Goal: Task Accomplishment & Management: Manage account settings

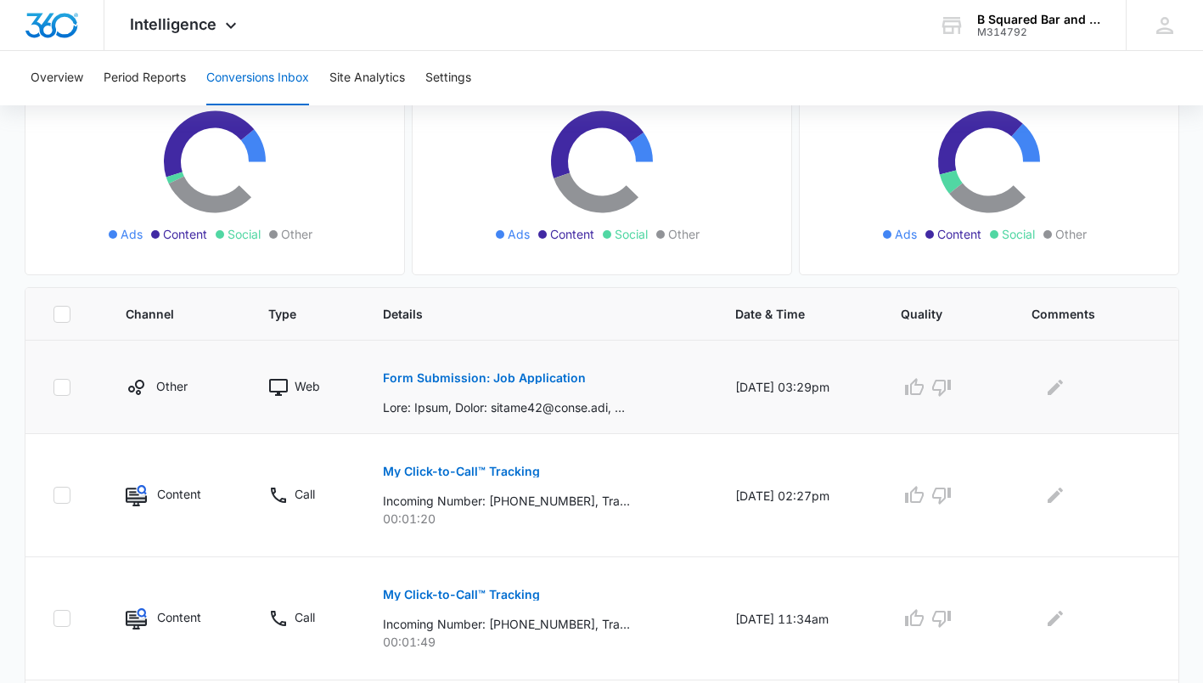
scroll to position [198, 0]
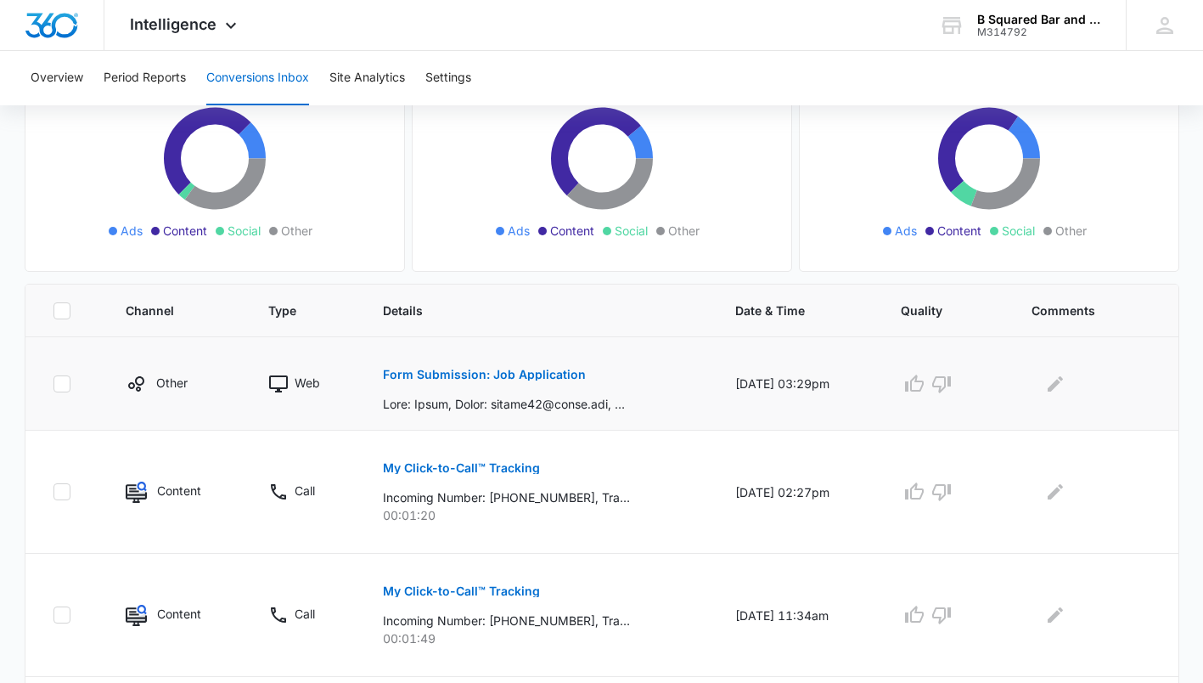
click at [581, 370] on div "Form Submission: Job Application" at bounding box center [539, 383] width 312 height 59
click at [562, 375] on p "Form Submission: Job Application" at bounding box center [484, 375] width 203 height 12
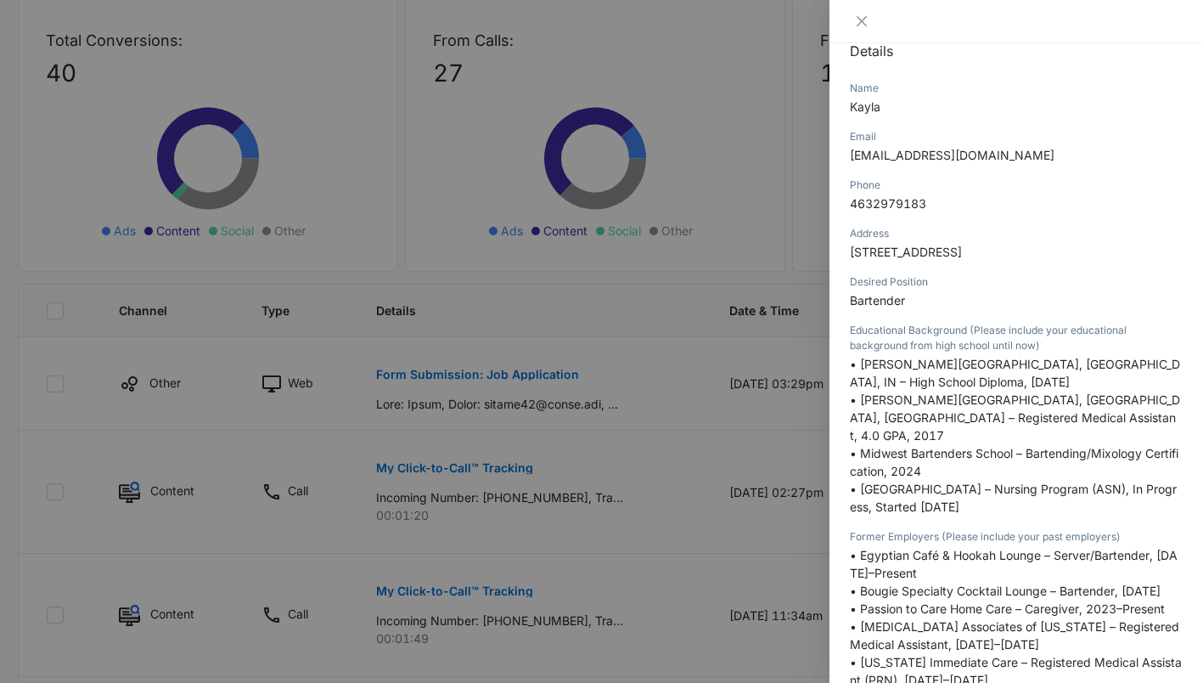
scroll to position [0, 0]
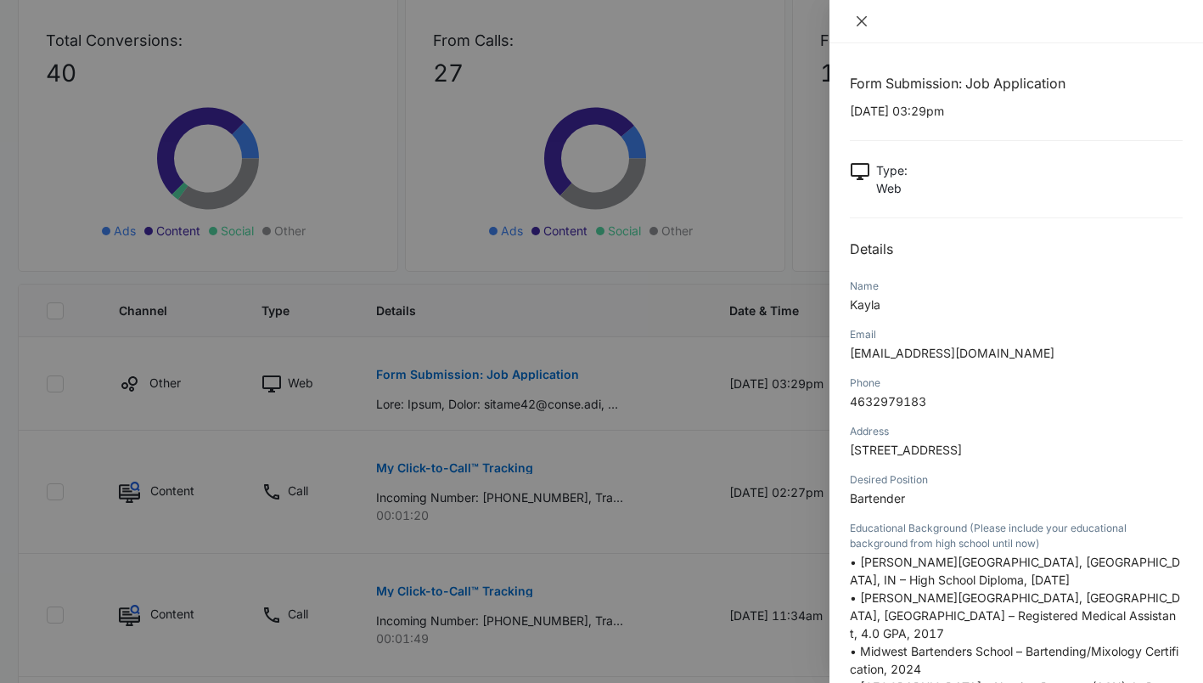
click at [864, 20] on icon "close" at bounding box center [862, 21] width 14 height 14
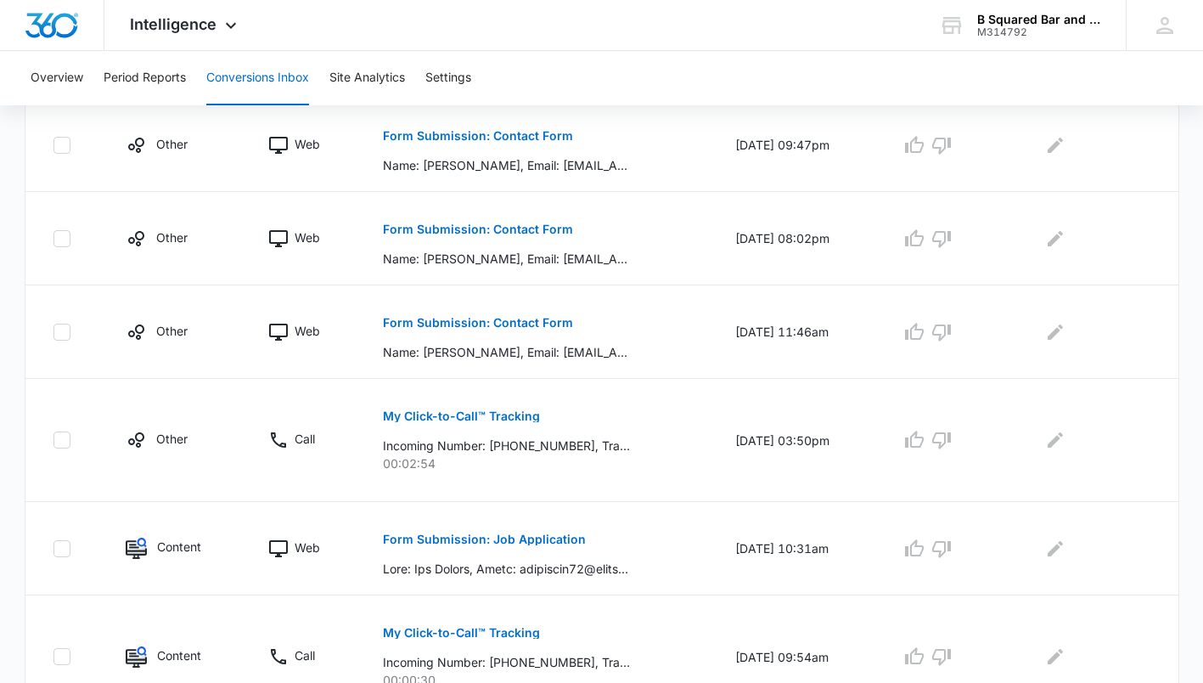
scroll to position [987, 0]
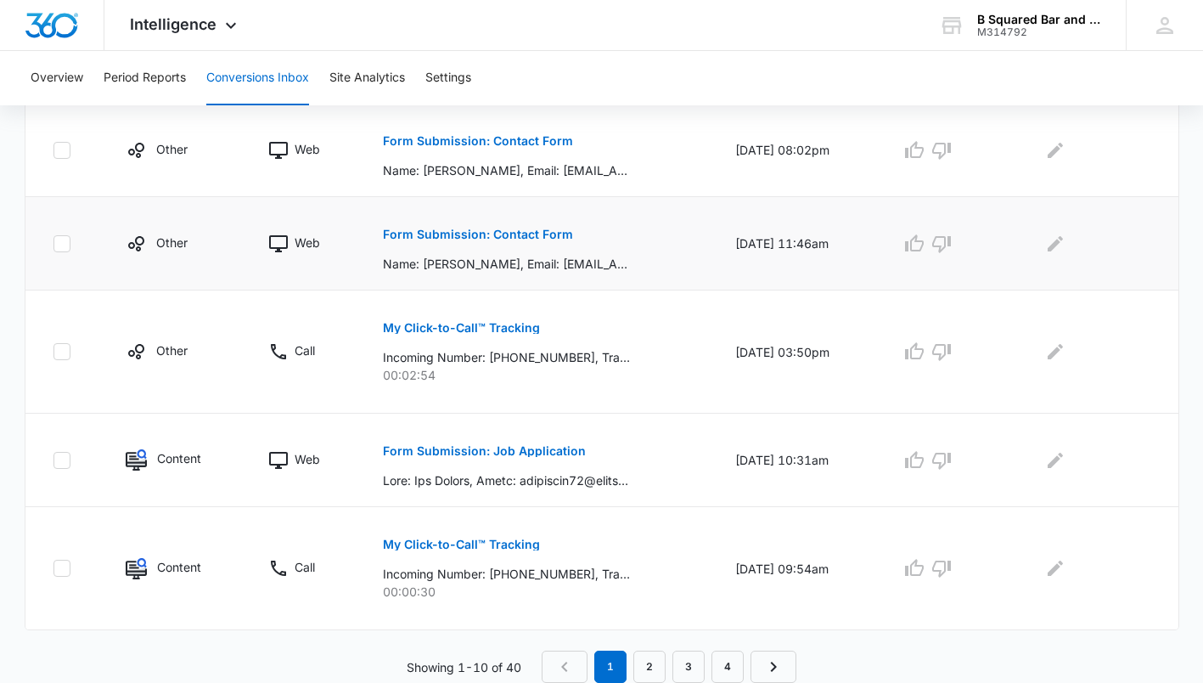
click at [555, 236] on p "Form Submission: Contact Form" at bounding box center [478, 234] width 190 height 12
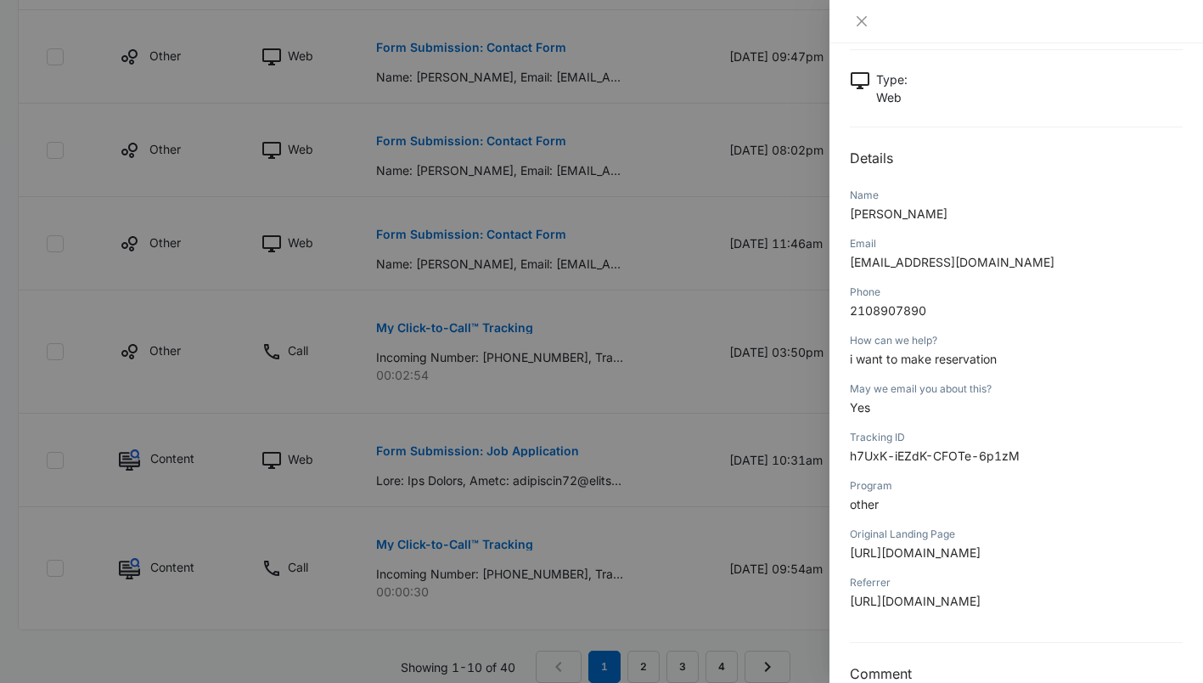
scroll to position [125, 0]
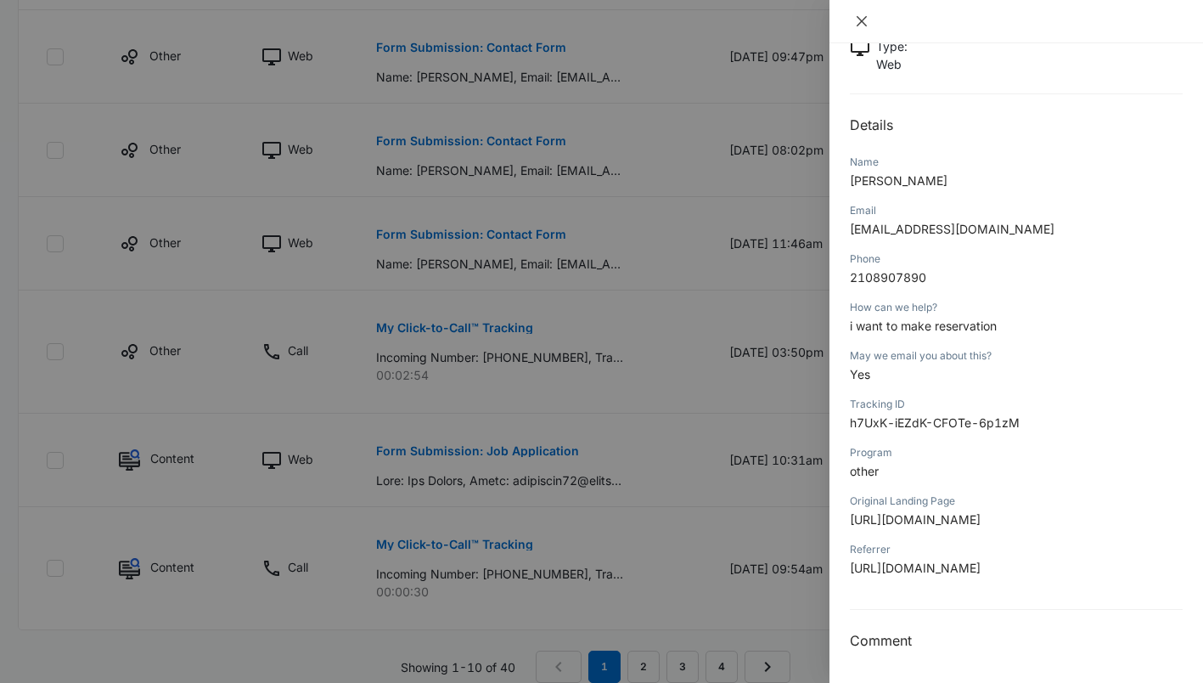
click at [864, 25] on icon "close" at bounding box center [862, 21] width 14 height 14
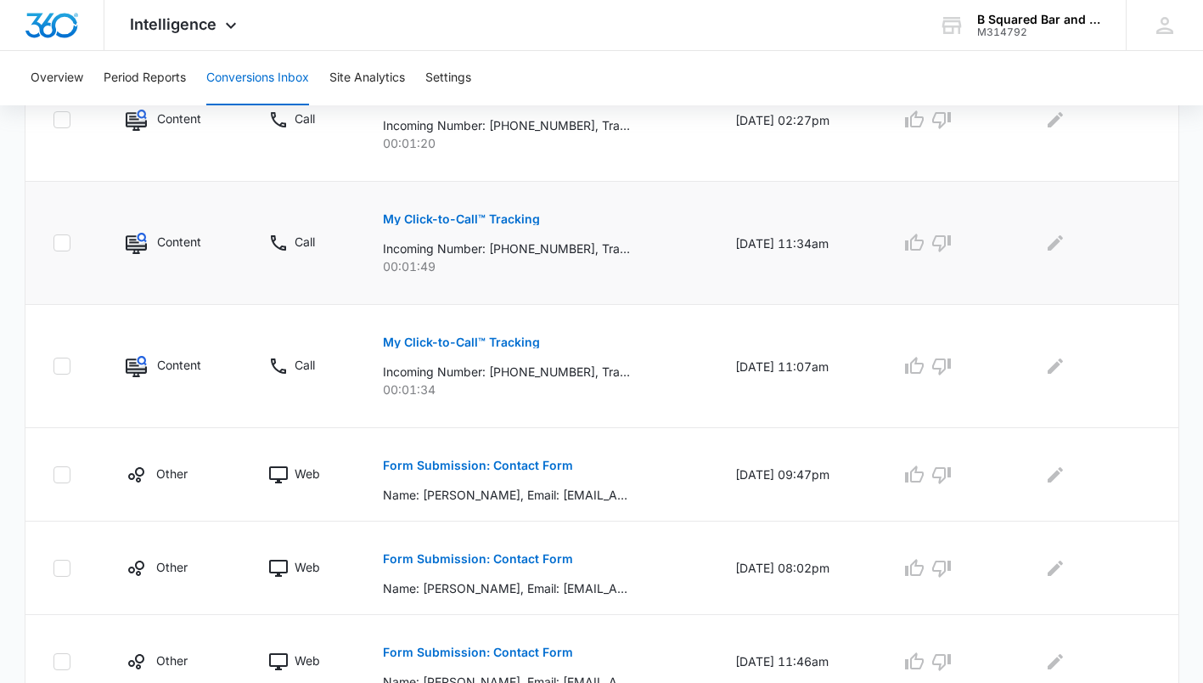
scroll to position [578, 0]
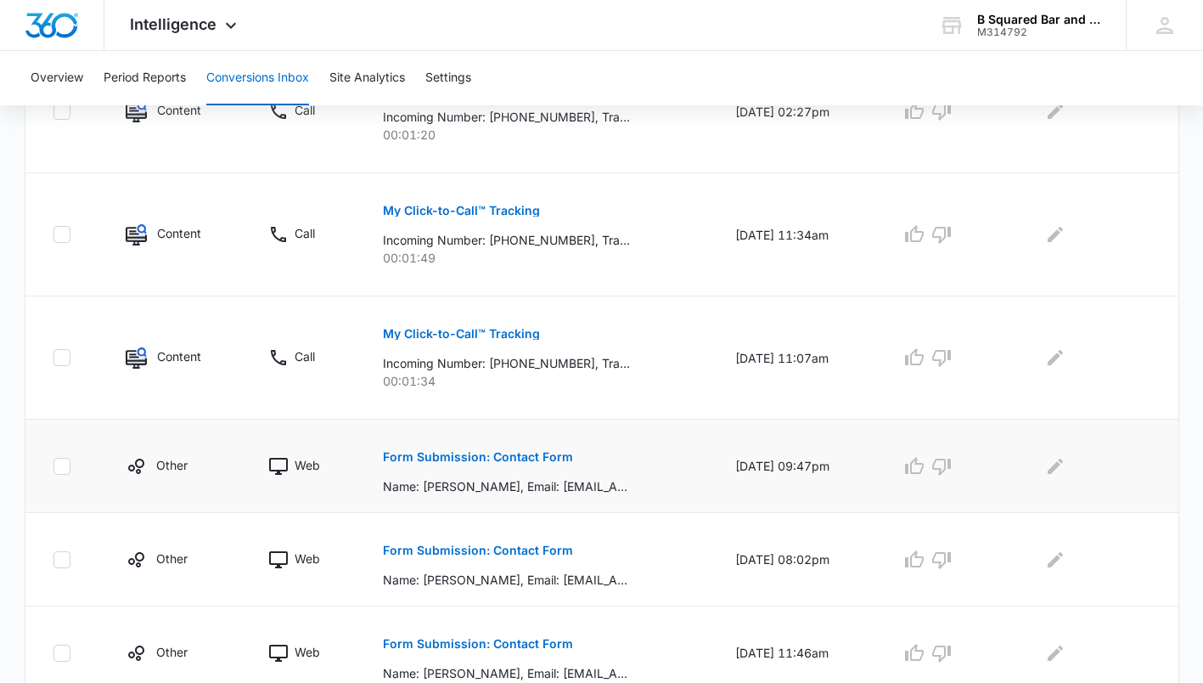
click at [515, 454] on p "Form Submission: Contact Form" at bounding box center [478, 457] width 190 height 12
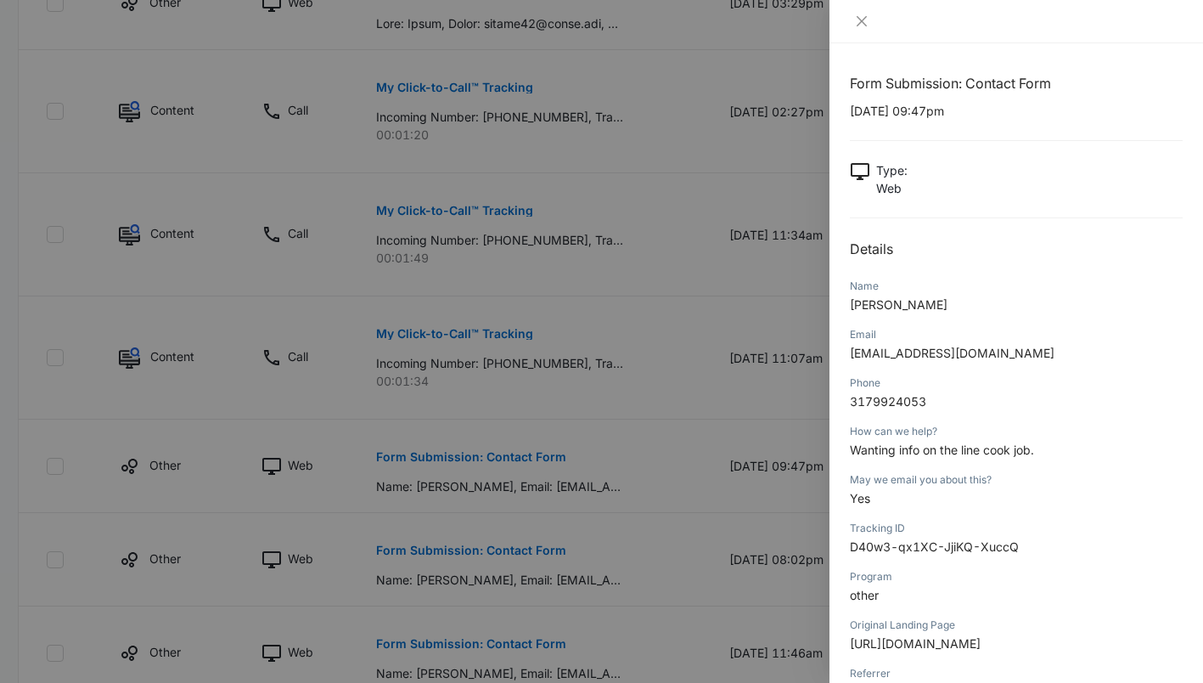
scroll to position [125, 0]
